Goal: Information Seeking & Learning: Understand process/instructions

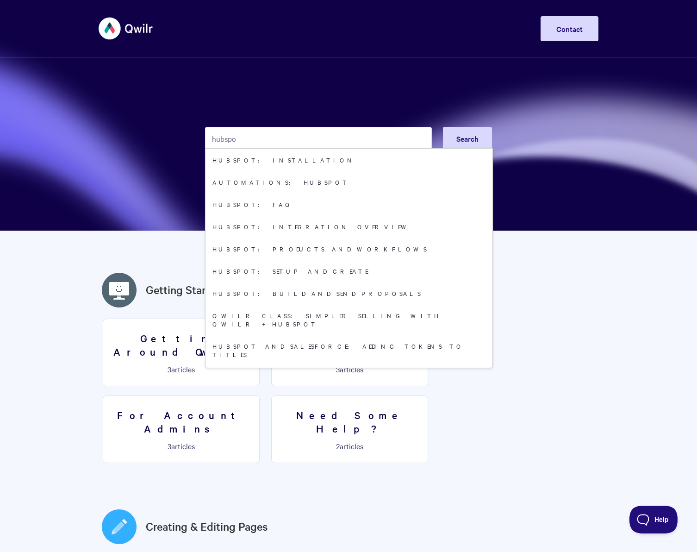
type input "hubspot"
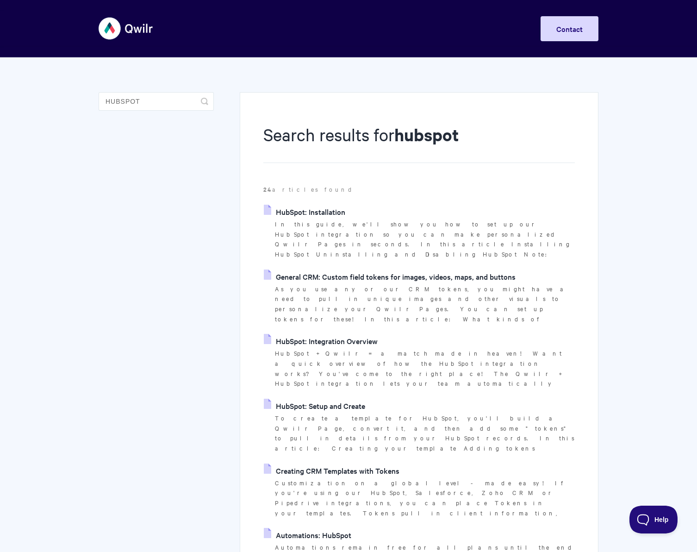
click at [328, 208] on link "HubSpot: Installation" at bounding box center [305, 212] width 82 height 14
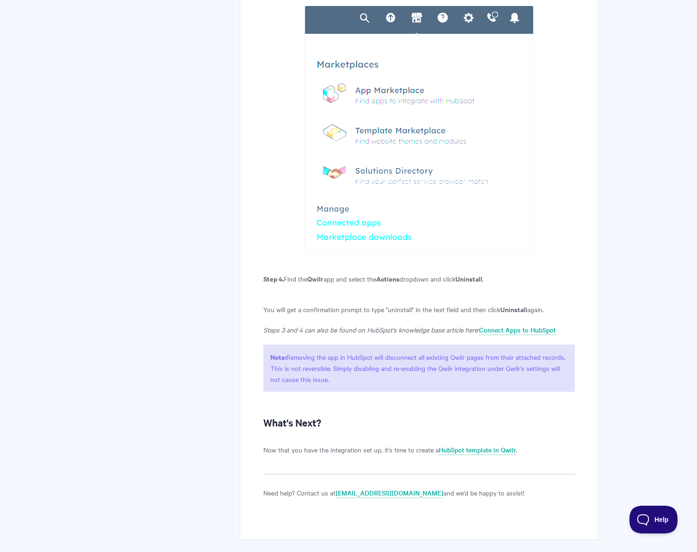
scroll to position [2052, 0]
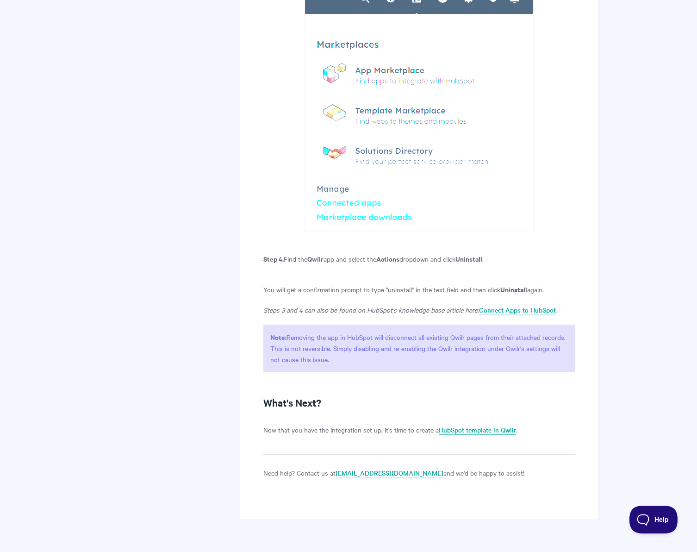
click at [474, 435] on link "HubSpot template in Qwilr" at bounding box center [477, 430] width 77 height 10
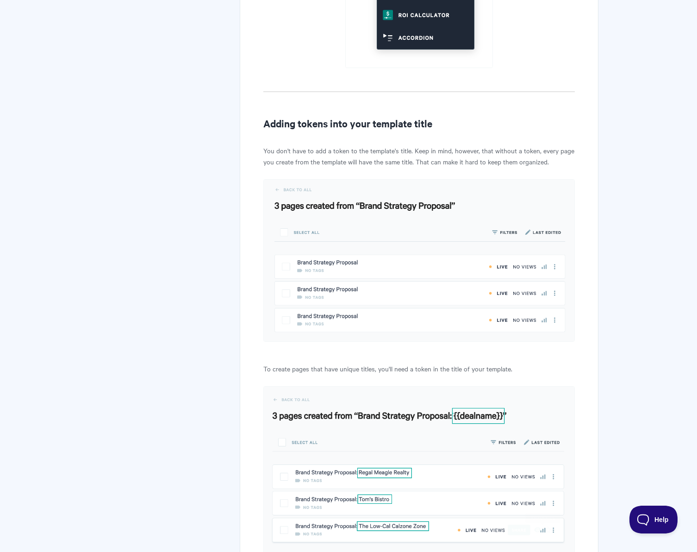
scroll to position [4182, 0]
